Goal: Check status: Check status

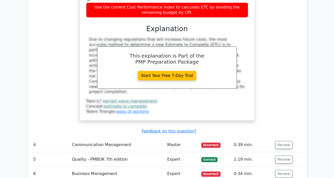
scroll to position [1468, 0]
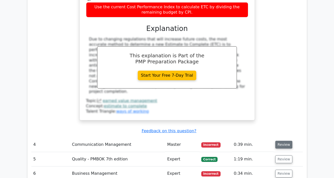
click at [278, 141] on button "Review" at bounding box center [283, 145] width 17 height 8
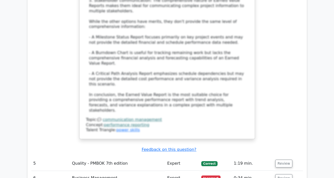
scroll to position [1879, 0]
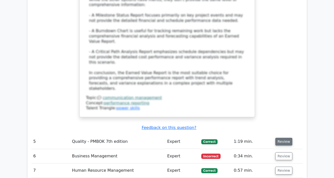
click at [277, 138] on button "Review" at bounding box center [283, 142] width 17 height 8
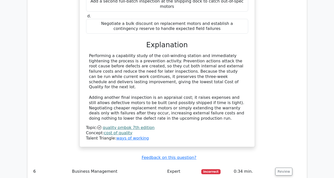
scroll to position [2146, 0]
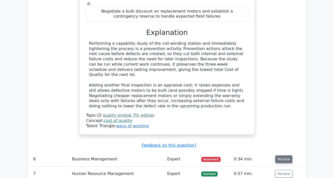
click at [288, 155] on button "Review" at bounding box center [283, 159] width 17 height 8
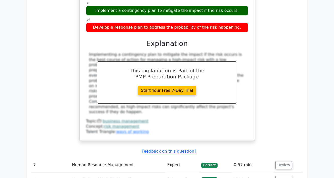
scroll to position [2379, 0]
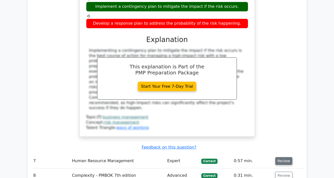
click at [285, 157] on button "Review" at bounding box center [283, 161] width 17 height 8
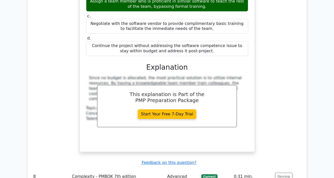
scroll to position [2641, 0]
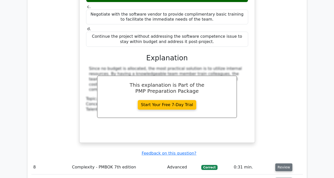
click at [284, 163] on button "Review" at bounding box center [283, 167] width 17 height 8
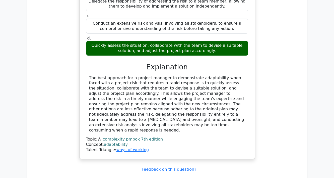
scroll to position [2892, 0]
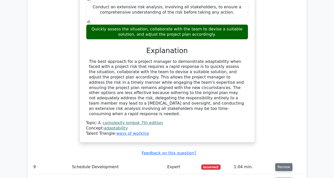
click at [283, 163] on button "Review" at bounding box center [283, 167] width 17 height 8
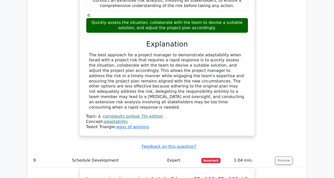
scroll to position [2898, 0]
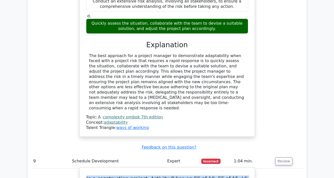
drag, startPoint x: 235, startPoint y: 85, endPoint x: 82, endPoint y: 68, distance: 153.5
copy h5 "In a construction project, Activity P has an ES of 10, EF of 15, LS of 15 and L…"
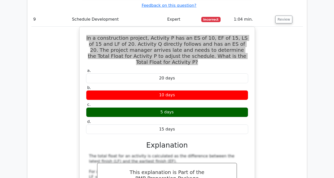
scroll to position [3042, 0]
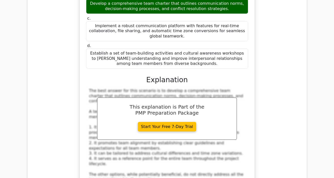
scroll to position [3463, 0]
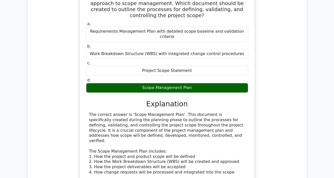
scroll to position [3735, 0]
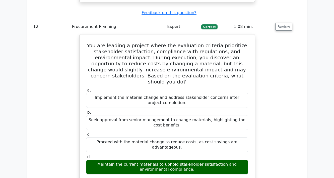
scroll to position [4062, 0]
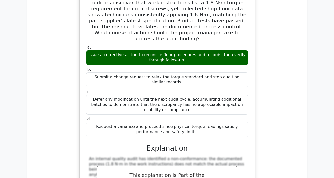
scroll to position [4371, 0]
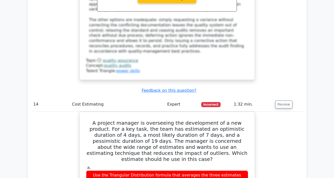
scroll to position [4541, 0]
